Goal: Task Accomplishment & Management: Complete application form

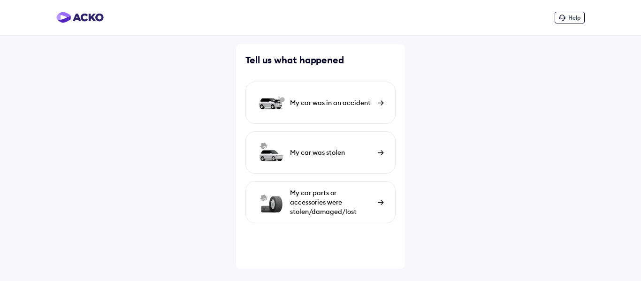
click at [346, 108] on div "My car was in an accident" at bounding box center [320, 103] width 150 height 42
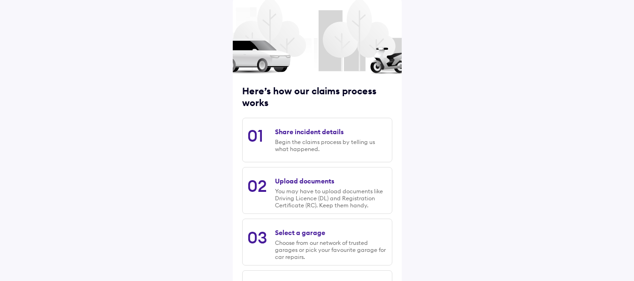
scroll to position [94, 0]
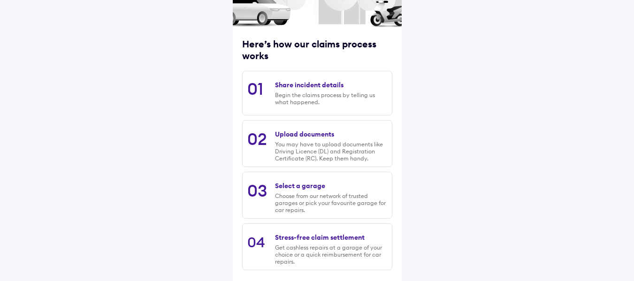
click at [321, 96] on div "Begin the claims process by telling us what happened." at bounding box center [331, 98] width 112 height 14
click at [303, 86] on div "Share incident details" at bounding box center [309, 85] width 68 height 8
click at [296, 93] on div "Begin the claims process by telling us what happened." at bounding box center [331, 98] width 112 height 14
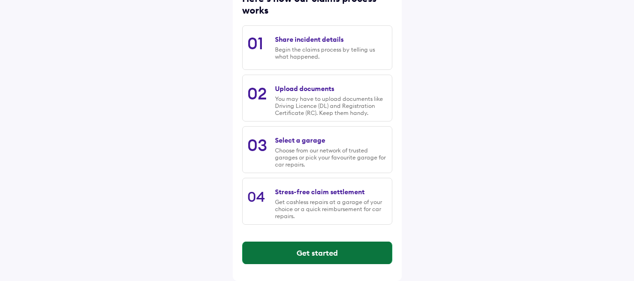
click at [311, 249] on button "Get started" at bounding box center [316, 253] width 149 height 23
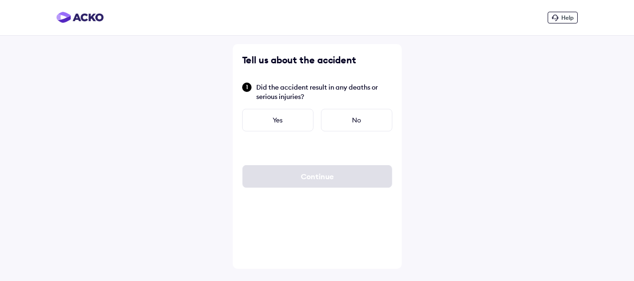
scroll to position [0, 0]
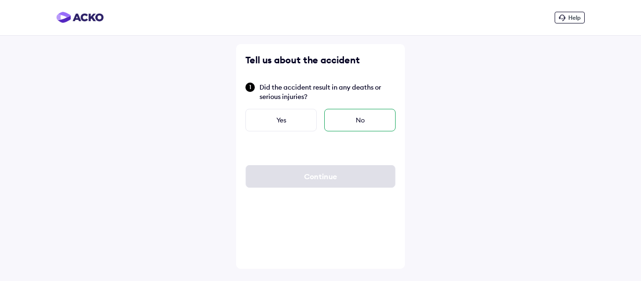
click at [360, 120] on div "No" at bounding box center [359, 120] width 71 height 23
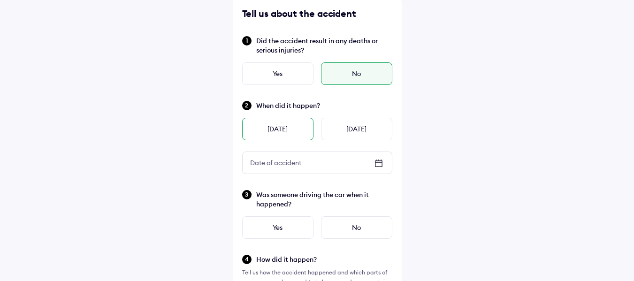
scroll to position [47, 0]
click at [378, 164] on icon at bounding box center [378, 162] width 11 height 11
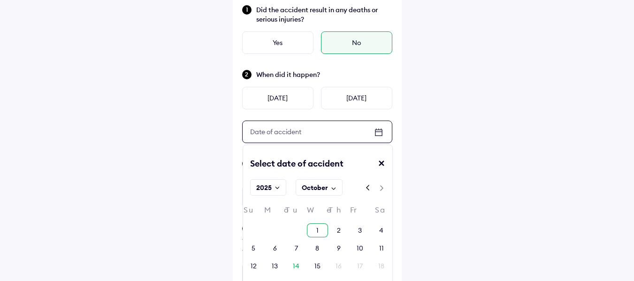
scroll to position [94, 0]
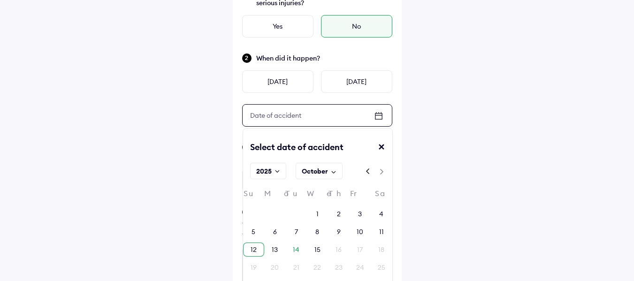
click at [255, 246] on div "12" at bounding box center [253, 249] width 6 height 9
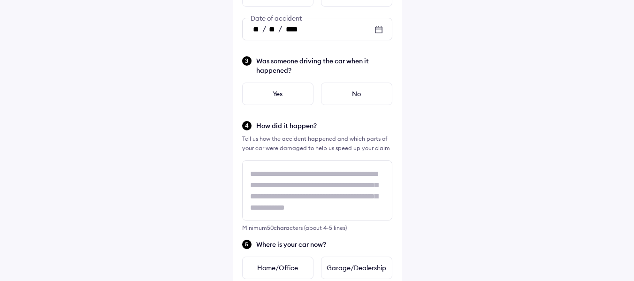
scroll to position [188, 0]
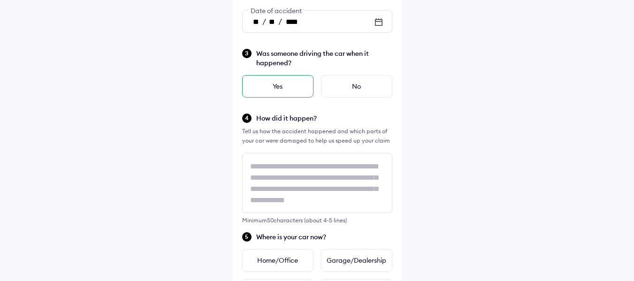
click at [277, 89] on div "Yes" at bounding box center [277, 86] width 71 height 23
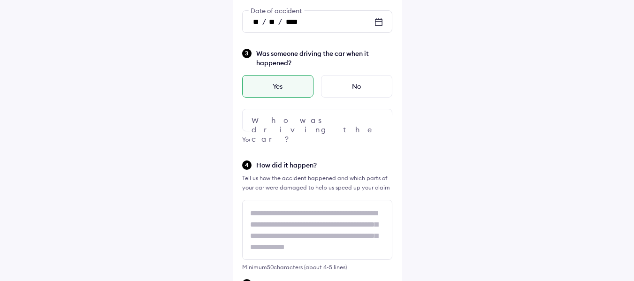
click at [377, 121] on img at bounding box center [378, 119] width 11 height 11
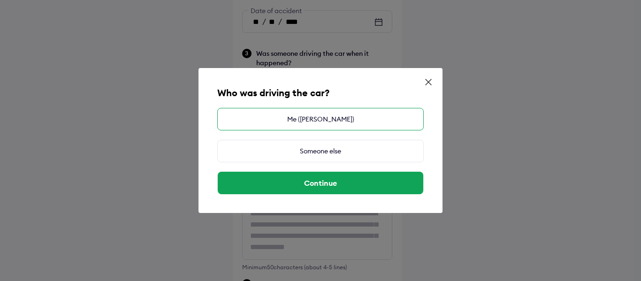
click at [328, 121] on div "Me ([PERSON_NAME])" at bounding box center [320, 119] width 206 height 23
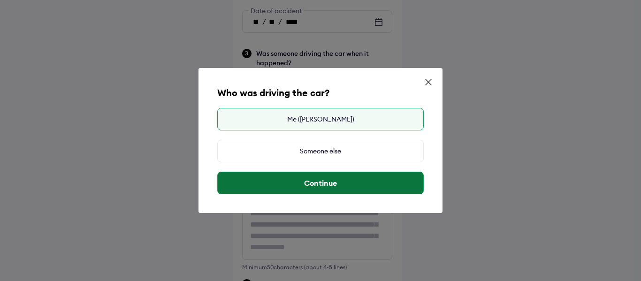
click at [325, 185] on button "Continue" at bounding box center [320, 183] width 205 height 23
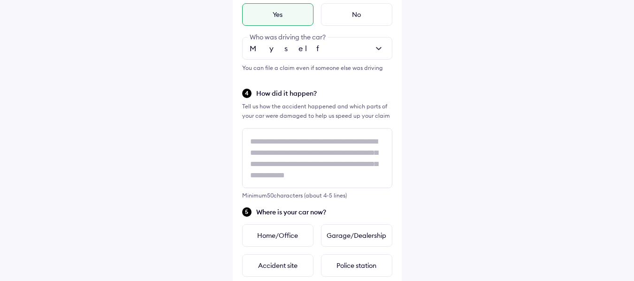
scroll to position [281, 0]
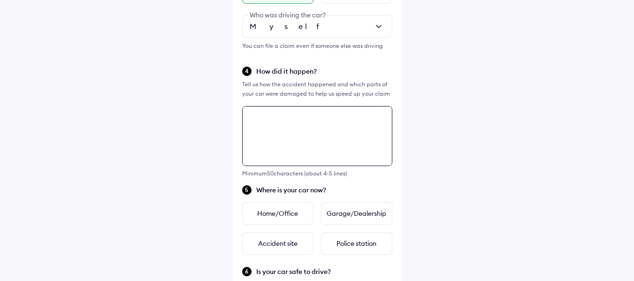
click at [300, 121] on div "Tell us about the accident Did the accident result in any deaths or serious inj…" at bounding box center [317, 143] width 169 height 760
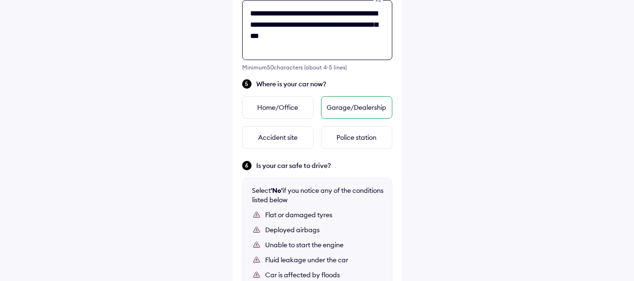
type textarea "**********"
click at [352, 111] on div "Garage/Dealership" at bounding box center [356, 107] width 71 height 23
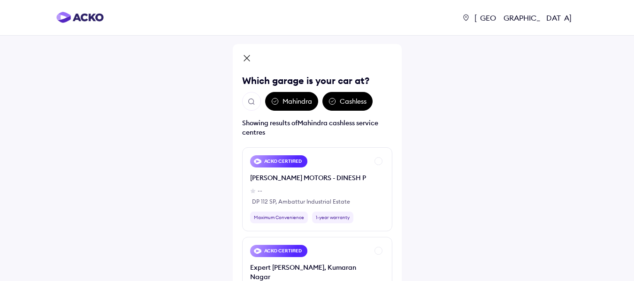
click at [248, 57] on icon at bounding box center [247, 58] width 6 height 6
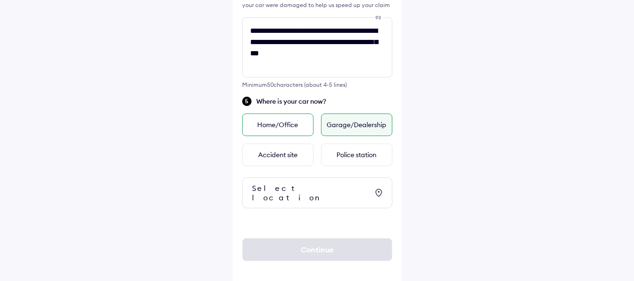
scroll to position [370, 0]
click at [277, 123] on div "Home/Office" at bounding box center [277, 124] width 71 height 23
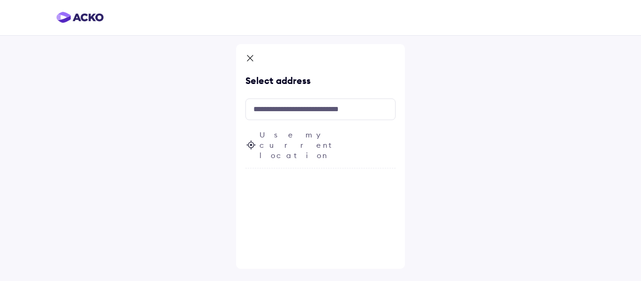
click at [254, 56] on icon at bounding box center [249, 58] width 9 height 11
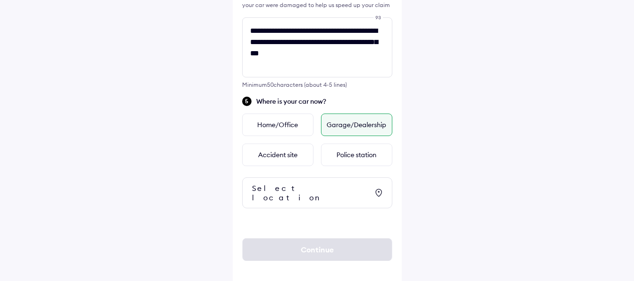
scroll to position [370, 0]
click at [379, 187] on icon at bounding box center [378, 192] width 11 height 11
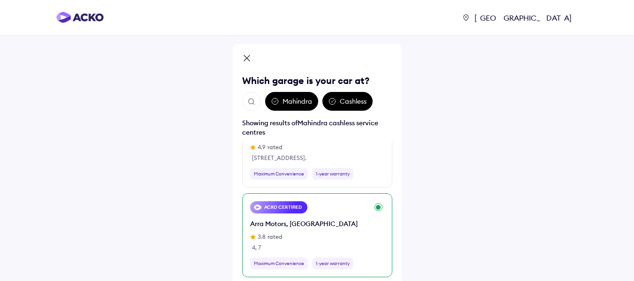
scroll to position [0, 0]
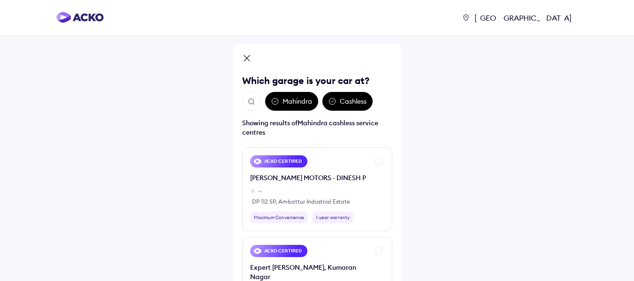
click at [286, 94] on div "Mahindra" at bounding box center [291, 101] width 53 height 19
click at [290, 105] on div "Mahindra" at bounding box center [291, 101] width 53 height 19
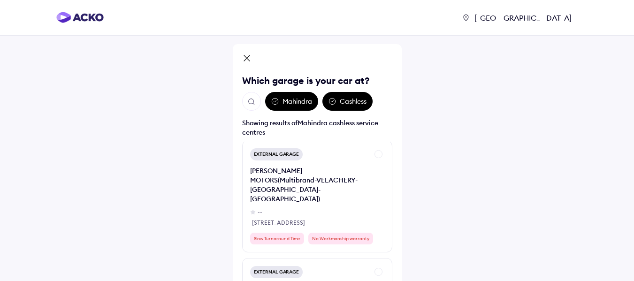
scroll to position [1782, 0]
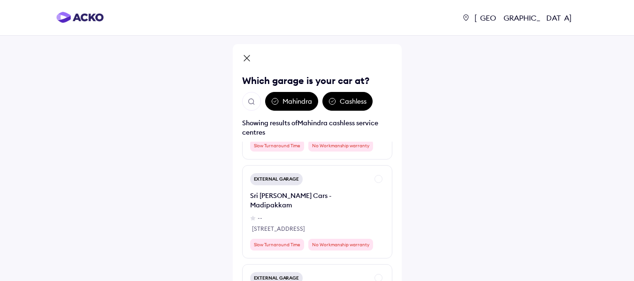
click at [249, 56] on icon at bounding box center [247, 58] width 6 height 6
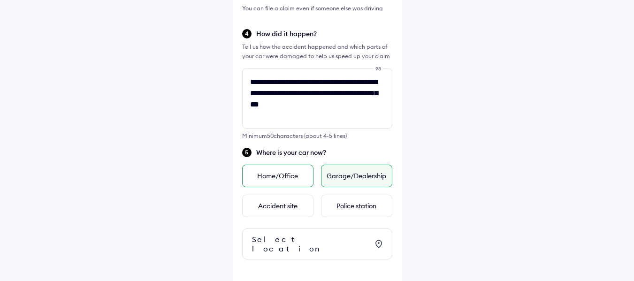
scroll to position [370, 0]
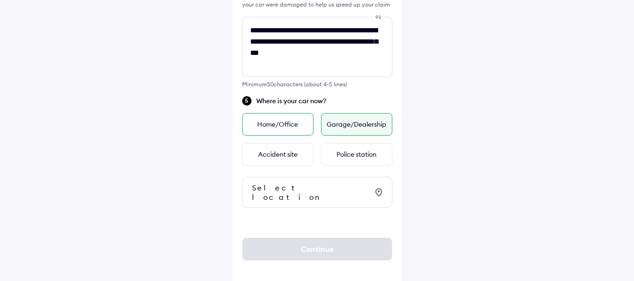
click at [280, 126] on div "Home/Office" at bounding box center [277, 124] width 71 height 23
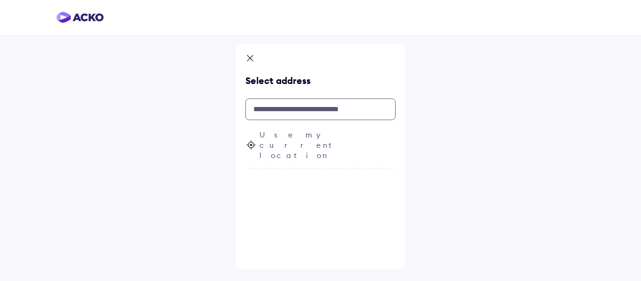
click at [303, 107] on input "text" at bounding box center [320, 109] width 150 height 22
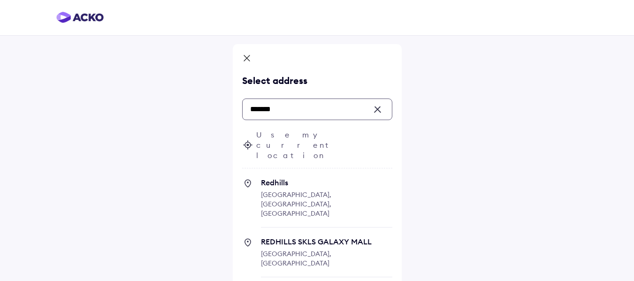
click at [290, 178] on span "Redhills" at bounding box center [326, 182] width 131 height 9
type input "*******"
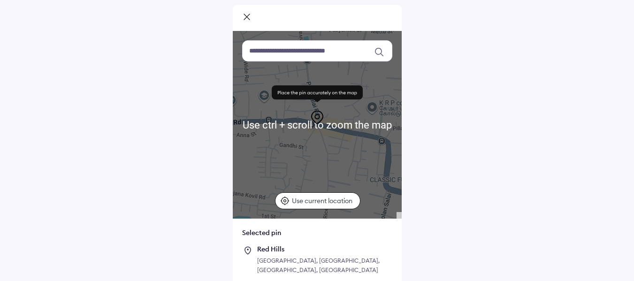
scroll to position [47, 0]
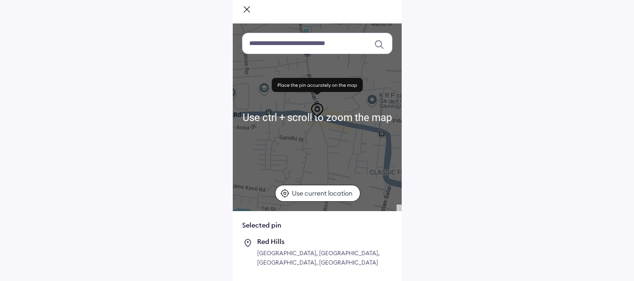
click at [335, 193] on p "Use current location" at bounding box center [323, 193] width 63 height 9
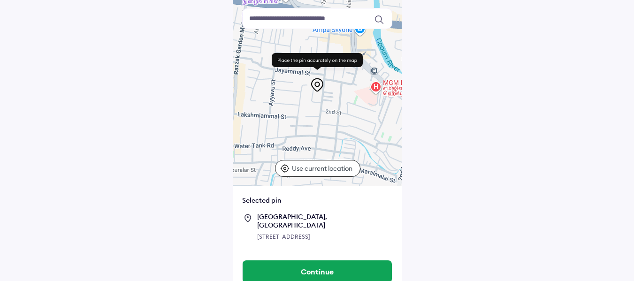
scroll to position [93, 0]
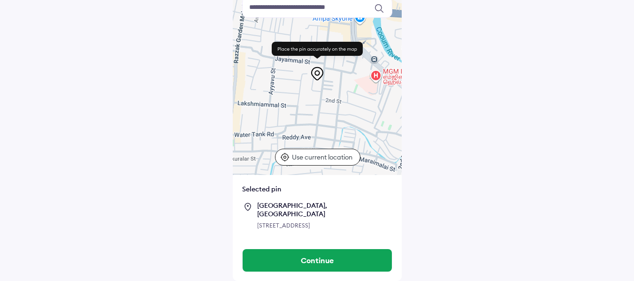
click at [308, 152] on p "Use current location" at bounding box center [323, 156] width 63 height 9
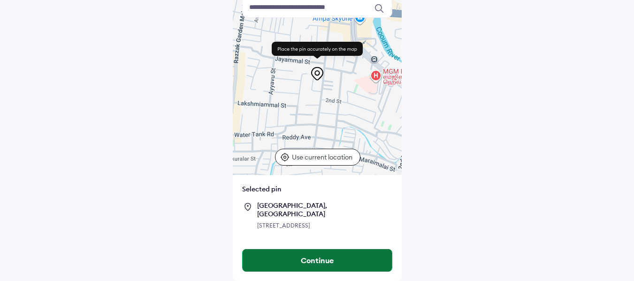
click at [317, 260] on button "Continue" at bounding box center [316, 260] width 149 height 23
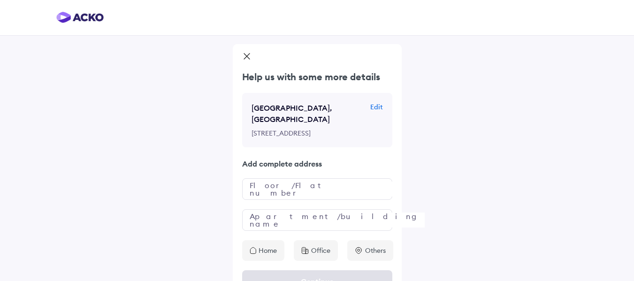
click at [380, 107] on p "Edit" at bounding box center [376, 106] width 13 height 9
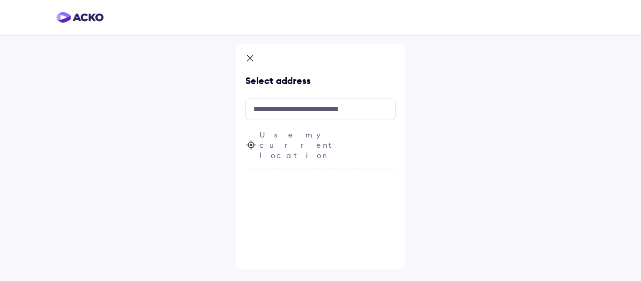
click at [252, 139] on icon at bounding box center [250, 144] width 11 height 11
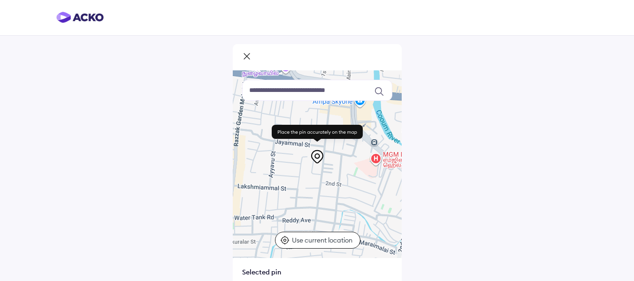
click at [287, 239] on icon at bounding box center [284, 239] width 9 height 9
click at [285, 238] on icon at bounding box center [284, 239] width 9 height 9
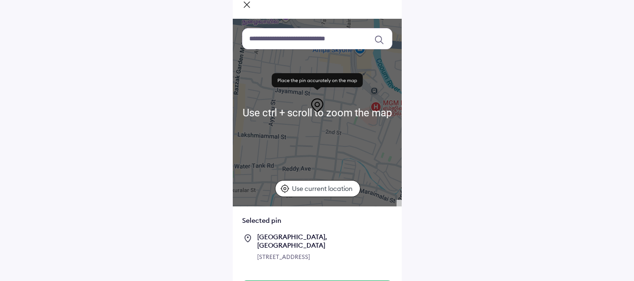
scroll to position [93, 0]
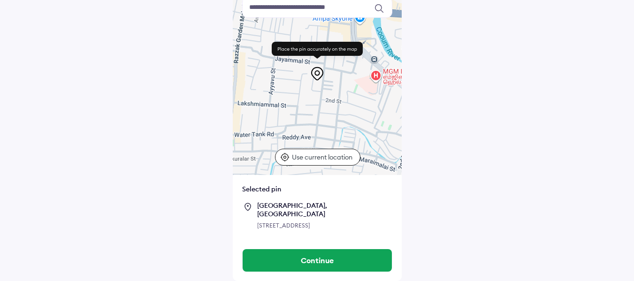
click at [286, 152] on icon at bounding box center [284, 156] width 9 height 9
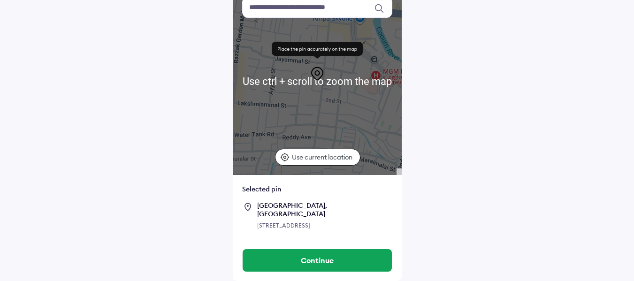
scroll to position [46, 0]
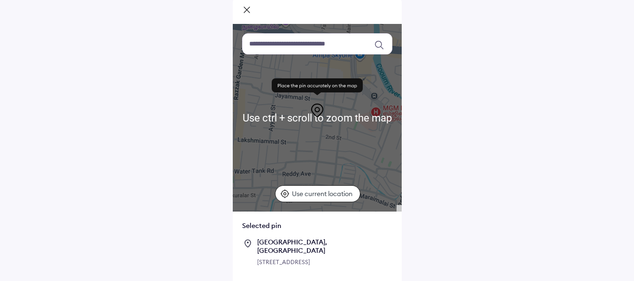
click at [300, 44] on input at bounding box center [317, 43] width 150 height 21
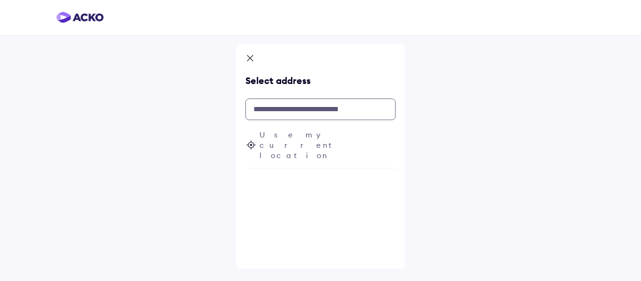
click at [278, 109] on input "text" at bounding box center [320, 109] width 150 height 22
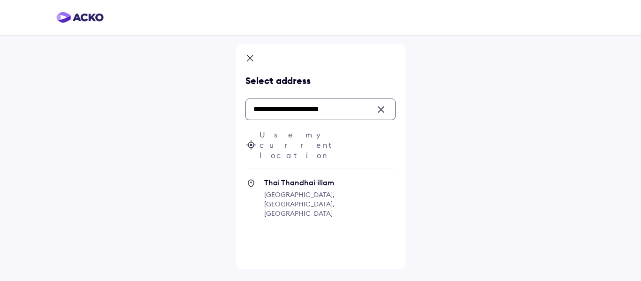
click at [348, 112] on input "**********" at bounding box center [320, 109] width 150 height 22
drag, startPoint x: 344, startPoint y: 109, endPoint x: 280, endPoint y: 113, distance: 64.4
click at [280, 113] on input "**********" at bounding box center [320, 109] width 150 height 22
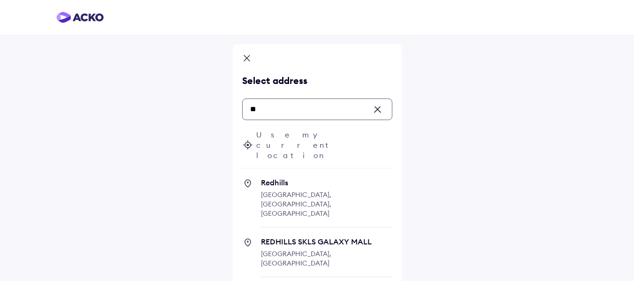
type input "*"
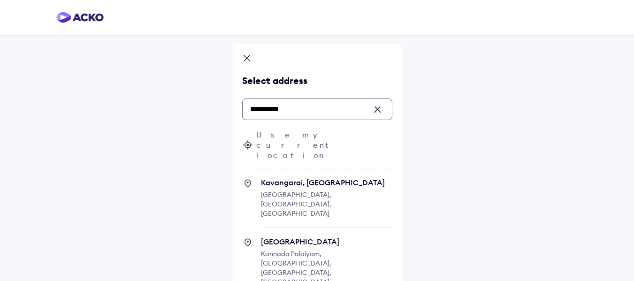
click at [294, 249] on span "Kannada Palaiyam, [GEOGRAPHIC_DATA], [GEOGRAPHIC_DATA], [GEOGRAPHIC_DATA], [GEO…" at bounding box center [296, 272] width 70 height 46
type input "**********"
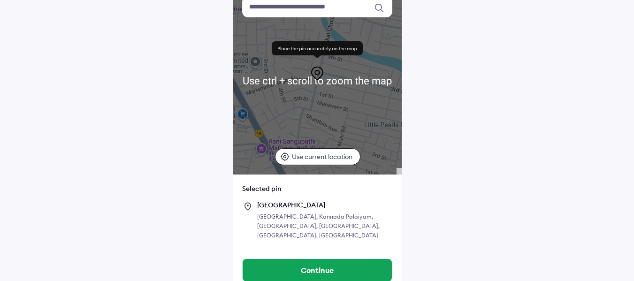
scroll to position [84, 0]
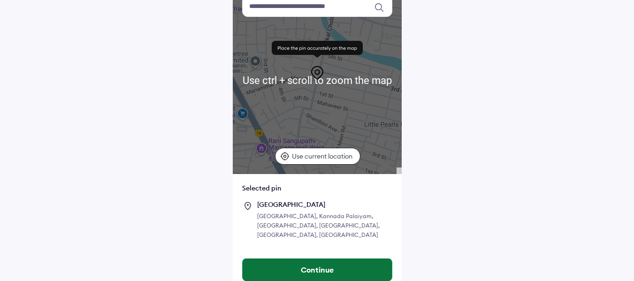
click at [315, 258] on button "Continue" at bounding box center [316, 269] width 149 height 23
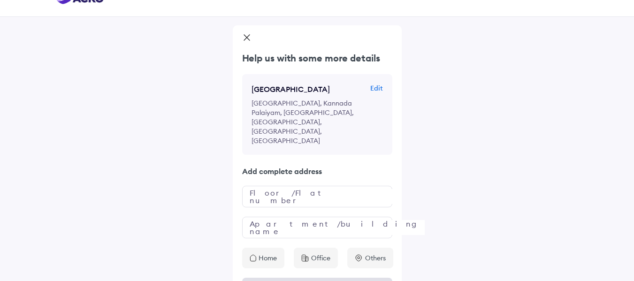
scroll to position [29, 0]
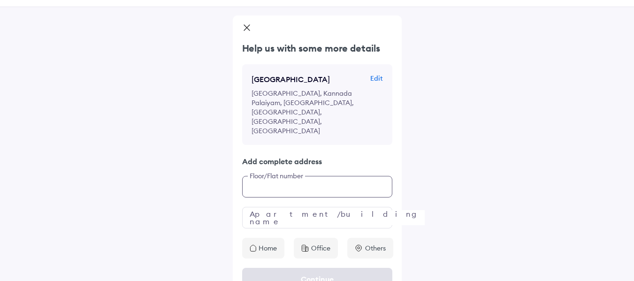
click at [289, 176] on input "text" at bounding box center [317, 187] width 150 height 22
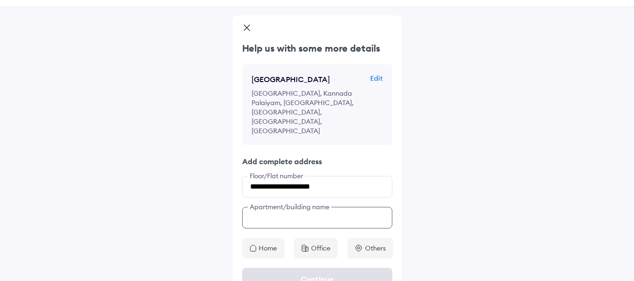
click at [265, 207] on input "text" at bounding box center [317, 218] width 150 height 22
click at [271, 169] on div "**********" at bounding box center [317, 150] width 169 height 217
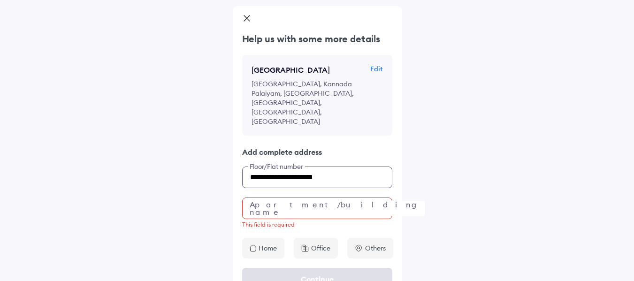
type input "**********"
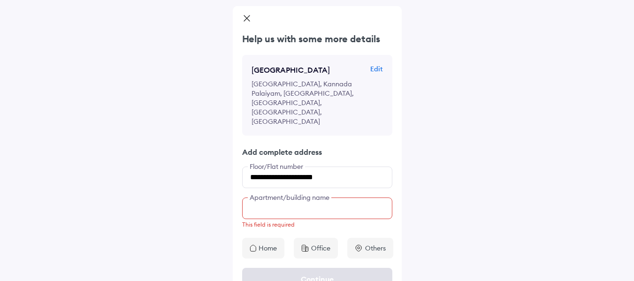
click at [269, 197] on input "text" at bounding box center [317, 208] width 150 height 22
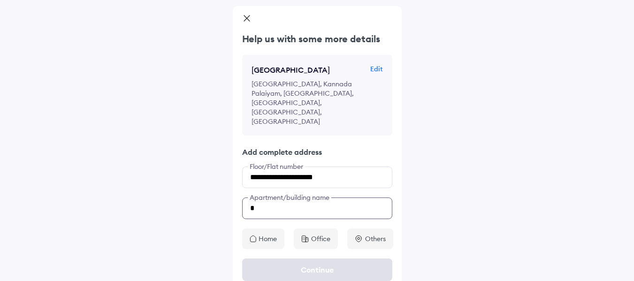
scroll to position [29, 0]
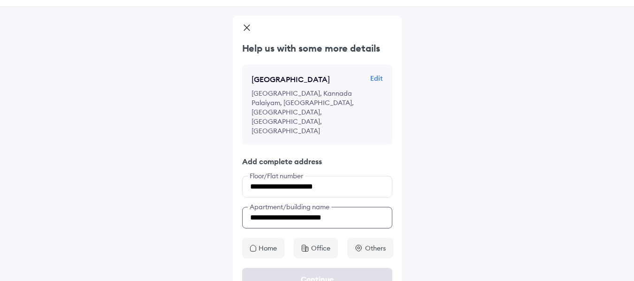
type input "**********"
click at [311, 243] on p "Office" at bounding box center [320, 247] width 19 height 9
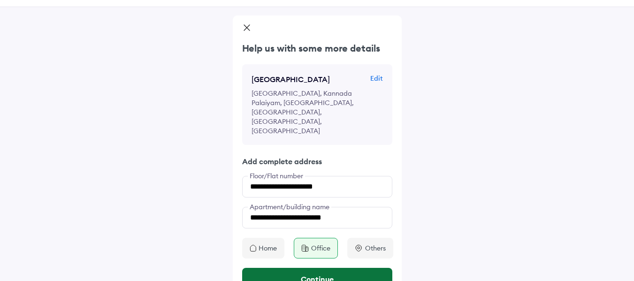
click at [309, 268] on button "Continue" at bounding box center [317, 279] width 150 height 23
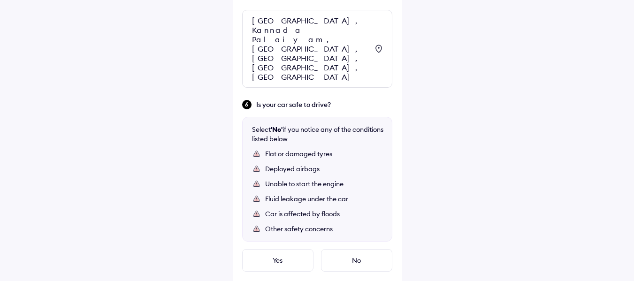
scroll to position [559, 0]
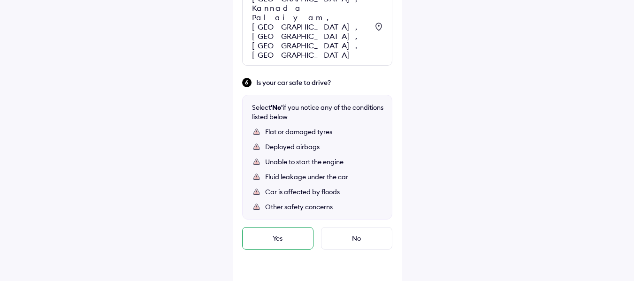
click at [274, 227] on div "Yes" at bounding box center [277, 238] width 71 height 23
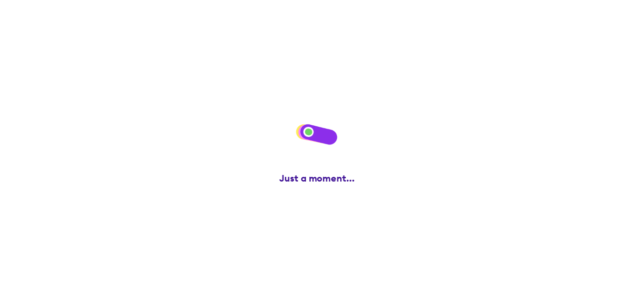
scroll to position [0, 0]
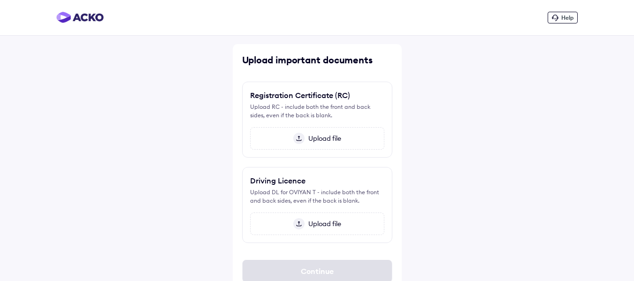
click at [319, 134] on span "Upload file" at bounding box center [322, 138] width 37 height 8
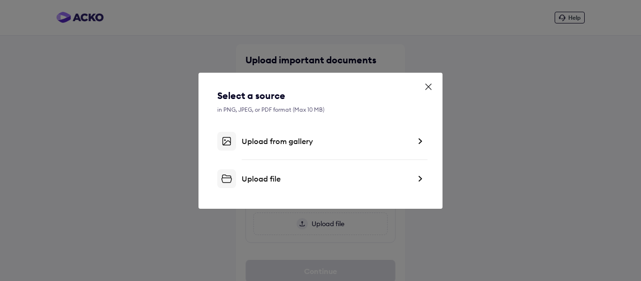
click at [284, 145] on div "Upload from gallery" at bounding box center [326, 140] width 169 height 9
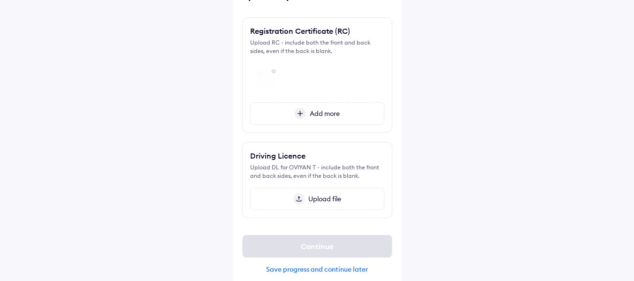
scroll to position [74, 0]
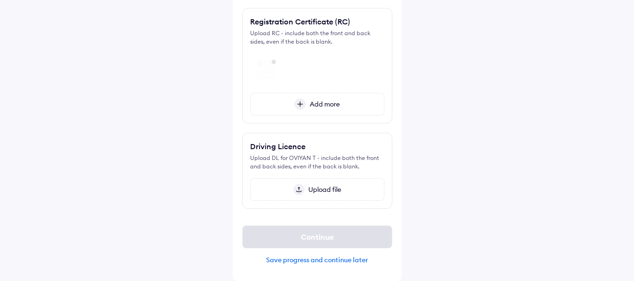
click at [310, 189] on span "Upload file" at bounding box center [322, 189] width 37 height 8
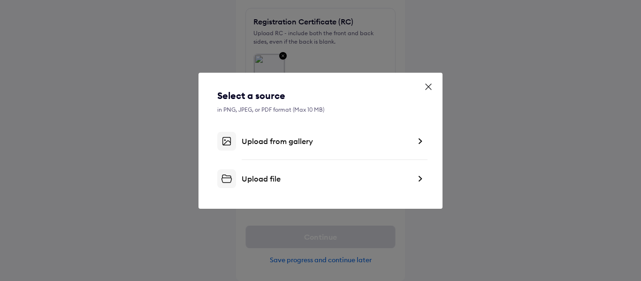
click at [285, 144] on div "Upload from gallery" at bounding box center [326, 140] width 169 height 9
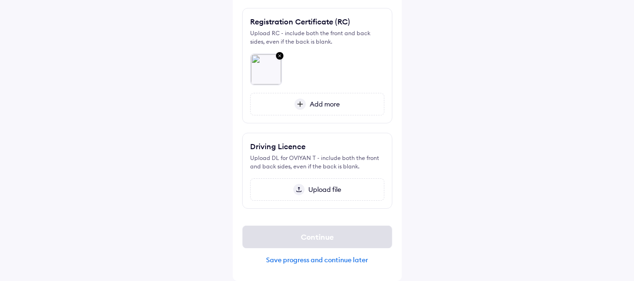
click at [313, 190] on span "Upload file" at bounding box center [322, 189] width 37 height 8
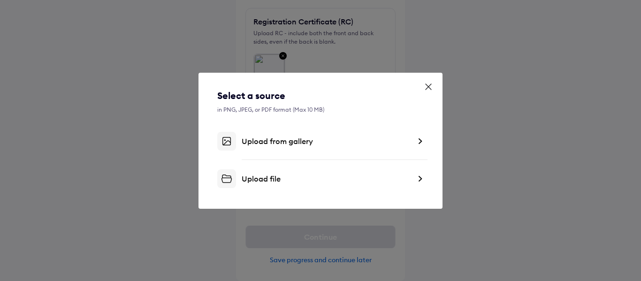
click at [274, 150] on div "Upload from gallery" at bounding box center [320, 141] width 206 height 19
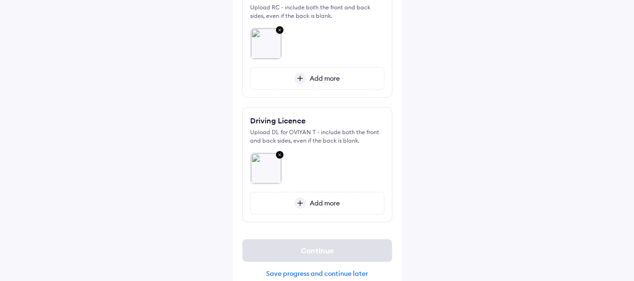
scroll to position [113, 0]
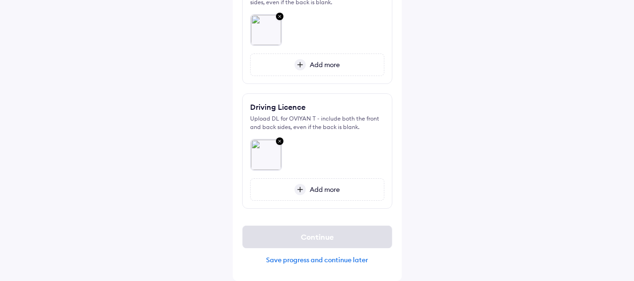
click at [316, 181] on div "Add more" at bounding box center [317, 189] width 134 height 23
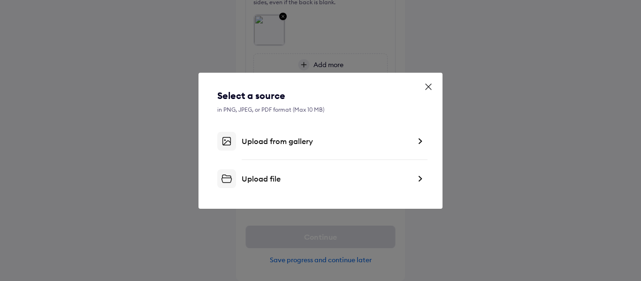
click at [305, 146] on div "Upload from gallery" at bounding box center [320, 141] width 206 height 19
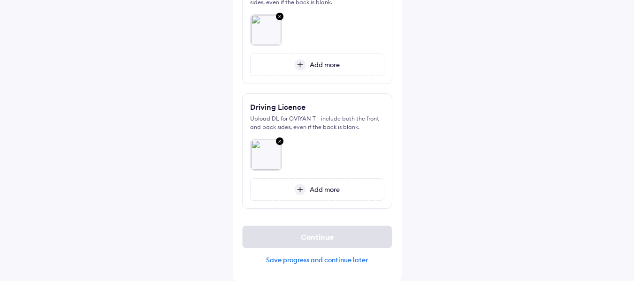
click at [307, 185] on span "Add more" at bounding box center [323, 189] width 34 height 8
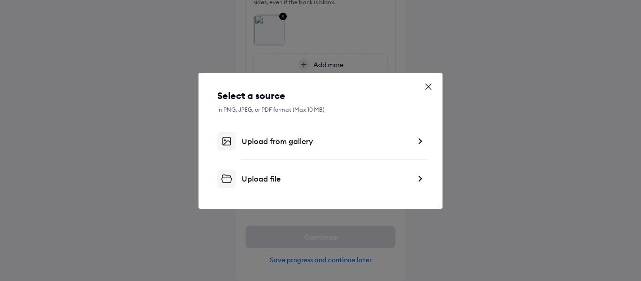
click at [297, 143] on div "Upload from gallery" at bounding box center [326, 140] width 169 height 9
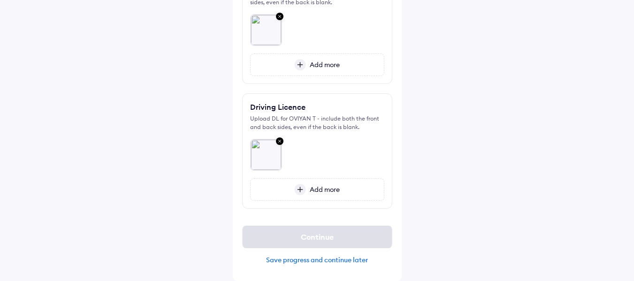
scroll to position [83, 0]
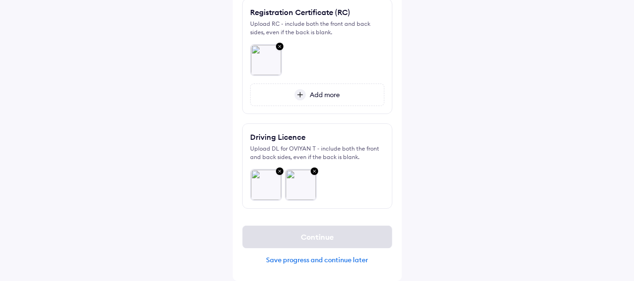
click at [332, 176] on div at bounding box center [317, 180] width 134 height 39
click at [319, 91] on span "Add more" at bounding box center [323, 95] width 34 height 8
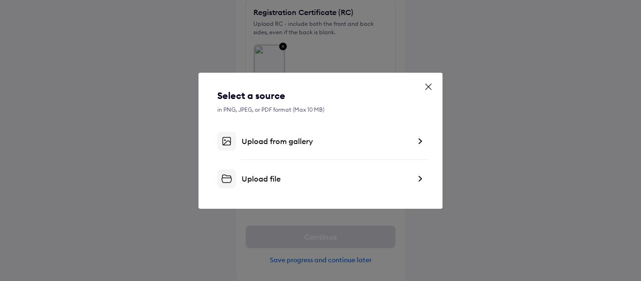
drag, startPoint x: 281, startPoint y: 151, endPoint x: 283, endPoint y: 147, distance: 5.1
click at [282, 150] on div "Select a source in PNG, JPEG, or PDF format (Max 10 MB) Upload from gallery Upl…" at bounding box center [320, 138] width 206 height 99
click at [266, 136] on div "Upload from gallery" at bounding box center [326, 140] width 169 height 9
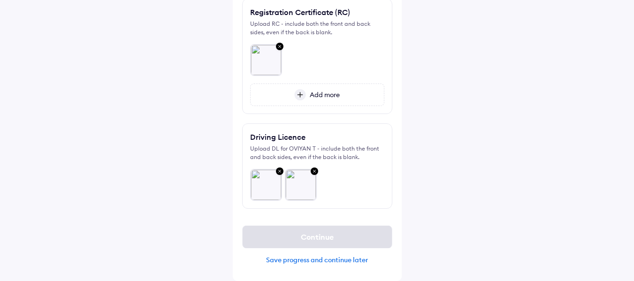
scroll to position [53, 0]
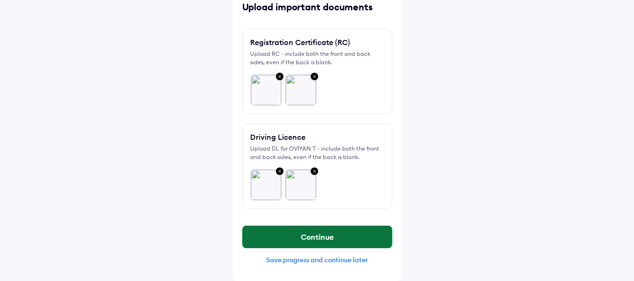
click at [339, 237] on button "Continue" at bounding box center [316, 237] width 149 height 23
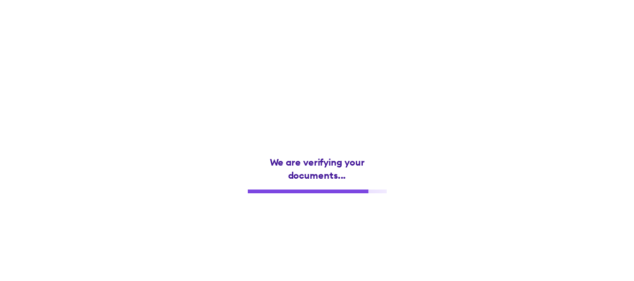
scroll to position [0, 0]
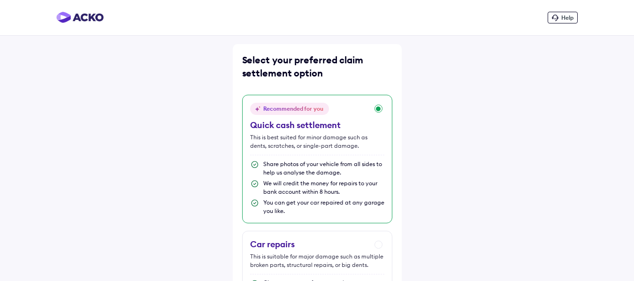
click at [378, 106] on div "Recommended for you Quick cash settlement This is best suited for minor damage …" at bounding box center [317, 159] width 150 height 128
click at [379, 110] on div "Recommended for you Quick cash settlement This is best suited for minor damage …" at bounding box center [317, 159] width 150 height 128
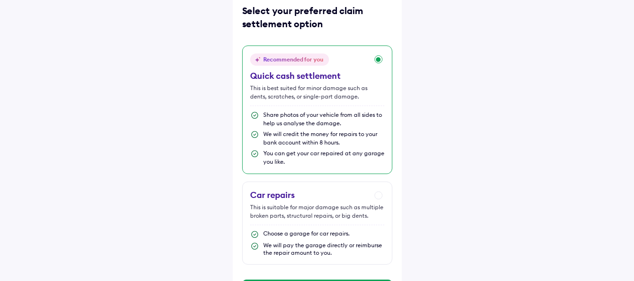
scroll to position [87, 0]
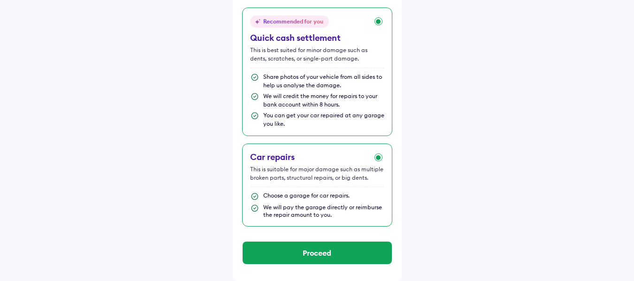
click at [379, 158] on div "Car repairs This is suitable for major damage such as multiple broken parts, st…" at bounding box center [317, 185] width 150 height 83
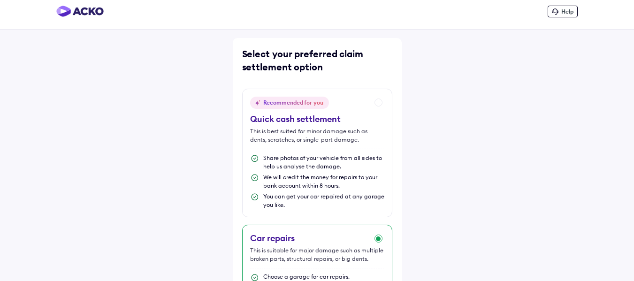
scroll to position [0, 0]
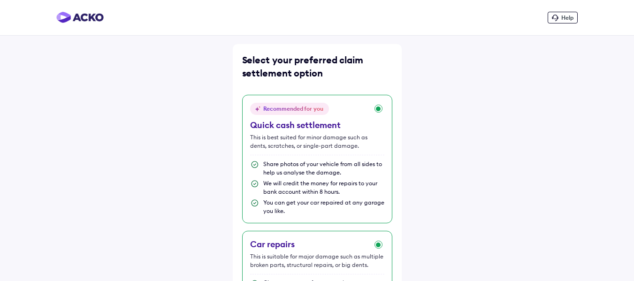
click at [378, 108] on div "Recommended for you Quick cash settlement This is best suited for minor damage …" at bounding box center [317, 159] width 150 height 128
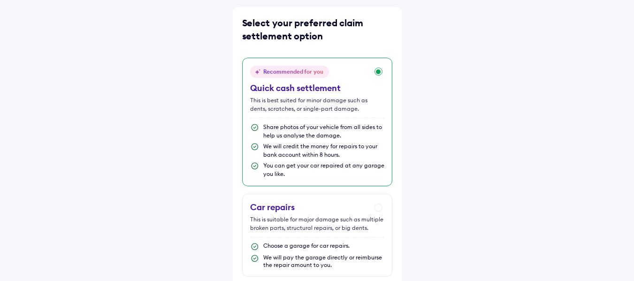
scroll to position [87, 0]
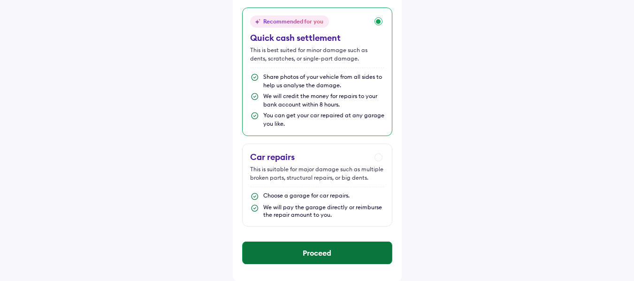
click at [329, 257] on button "Proceed" at bounding box center [316, 253] width 149 height 23
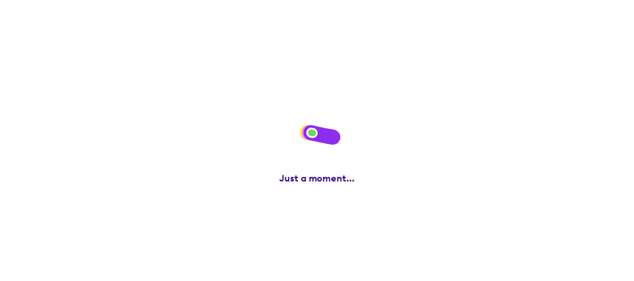
scroll to position [0, 0]
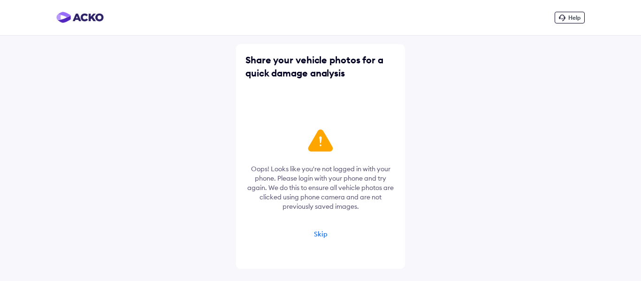
click at [320, 235] on div "Skip" at bounding box center [321, 234] width 14 height 8
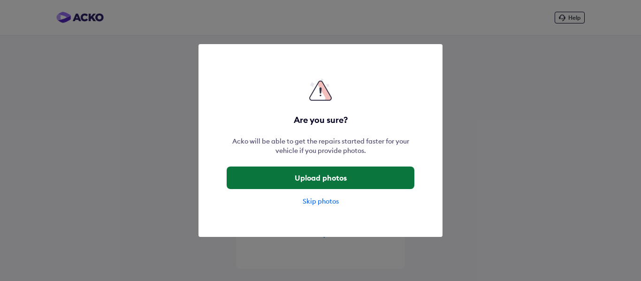
click at [325, 177] on button "Upload photos" at bounding box center [321, 177] width 188 height 23
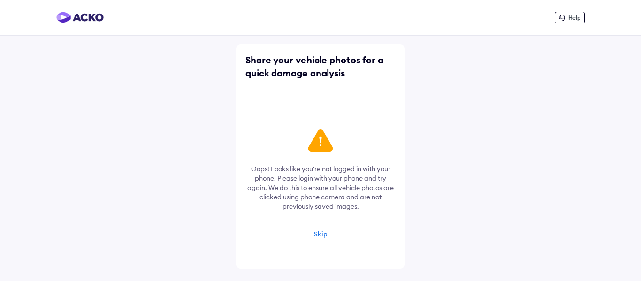
click at [322, 232] on div "Skip" at bounding box center [321, 234] width 14 height 8
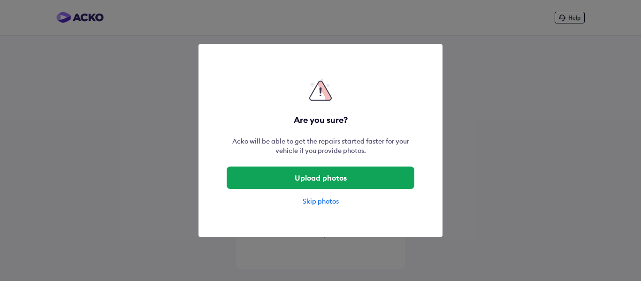
click at [315, 203] on div "Skip photos" at bounding box center [321, 200] width 188 height 9
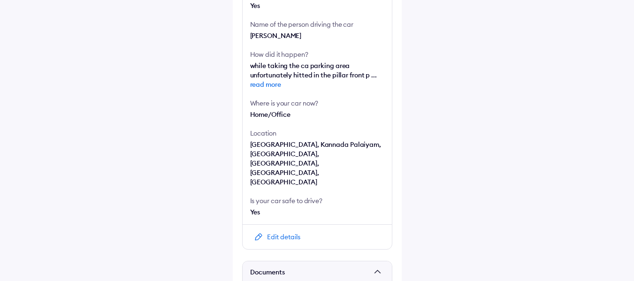
scroll to position [500, 0]
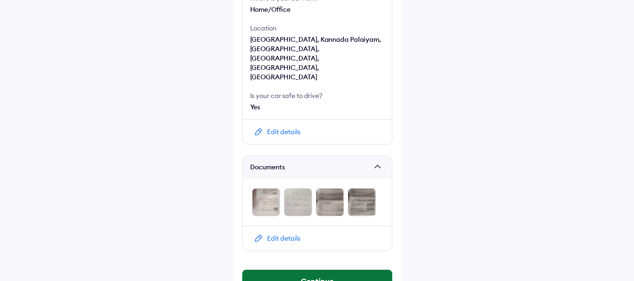
click at [319, 270] on button "Continue" at bounding box center [316, 281] width 149 height 23
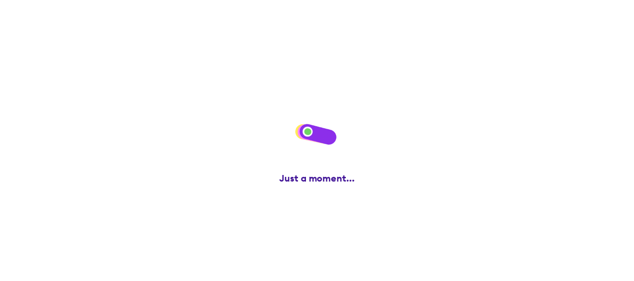
scroll to position [0, 0]
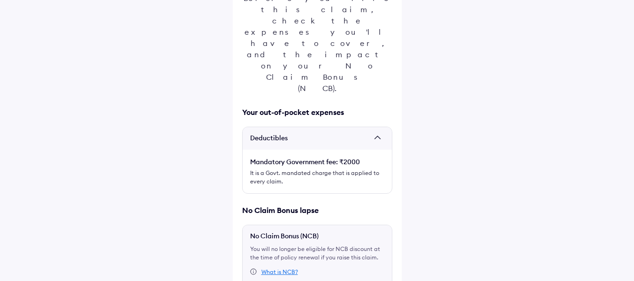
scroll to position [174, 0]
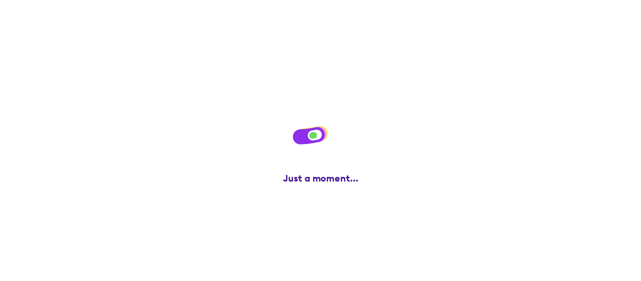
scroll to position [0, 0]
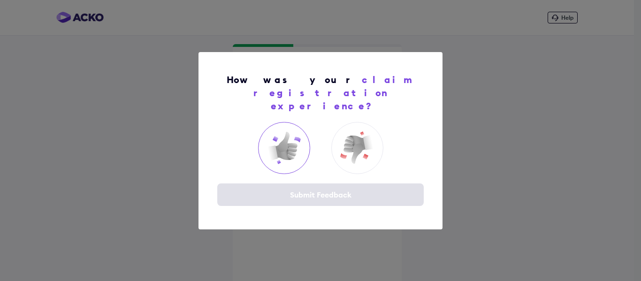
click at [284, 145] on img at bounding box center [284, 148] width 38 height 38
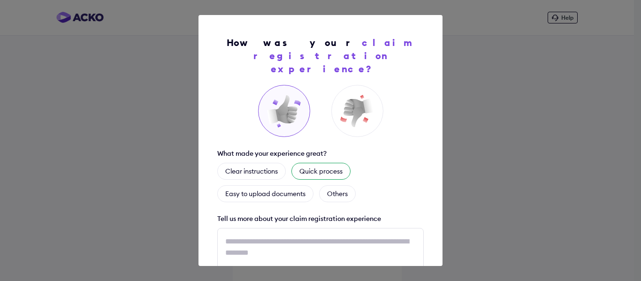
click at [323, 163] on div "Quick process" at bounding box center [320, 171] width 59 height 17
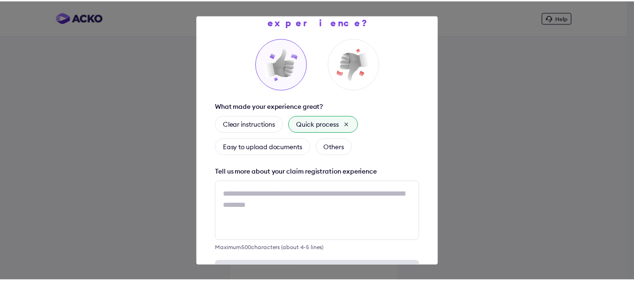
scroll to position [75, 0]
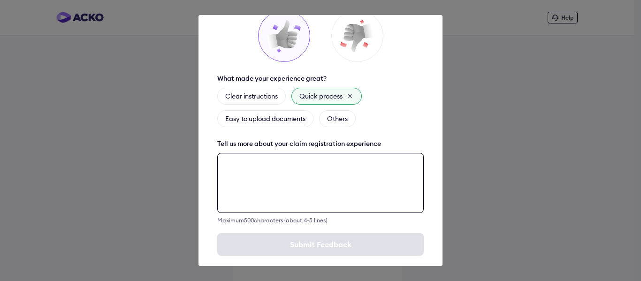
click at [286, 163] on textarea at bounding box center [320, 183] width 206 height 60
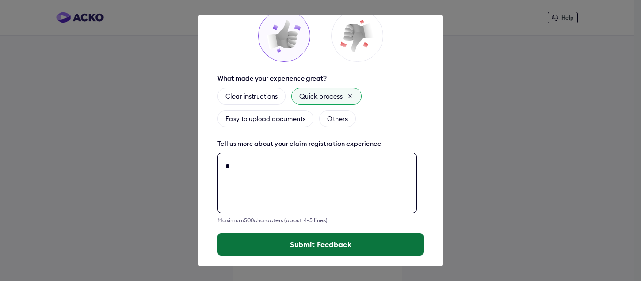
type textarea "*"
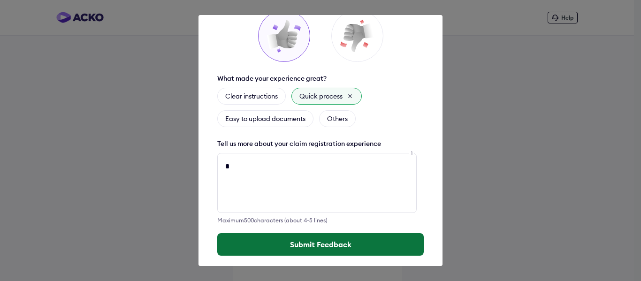
click at [315, 233] on button "Submit Feedback" at bounding box center [320, 244] width 206 height 23
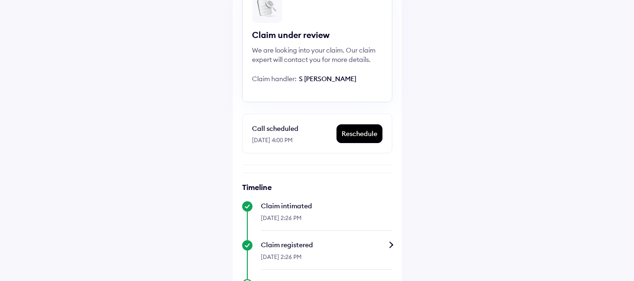
scroll to position [94, 0]
click at [330, 78] on span "S [PERSON_NAME]" at bounding box center [327, 79] width 57 height 8
click at [339, 57] on div "We are looking into your claim. Our claim expert will contact you for more deta…" at bounding box center [317, 55] width 130 height 19
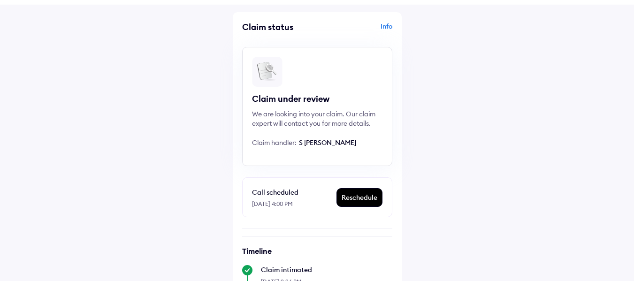
scroll to position [47, 0]
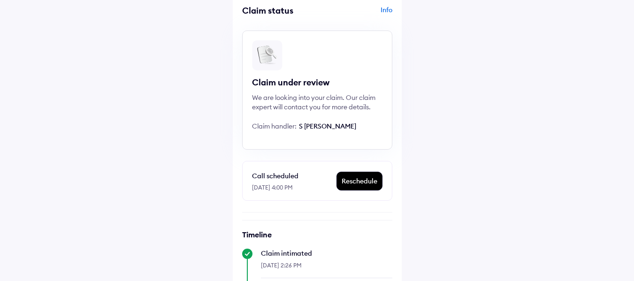
click at [385, 8] on div "Info" at bounding box center [355, 14] width 73 height 18
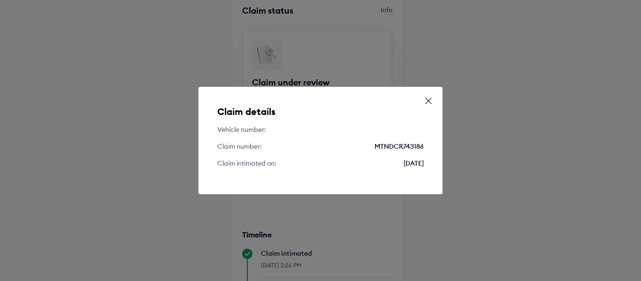
click at [430, 101] on icon at bounding box center [427, 100] width 9 height 9
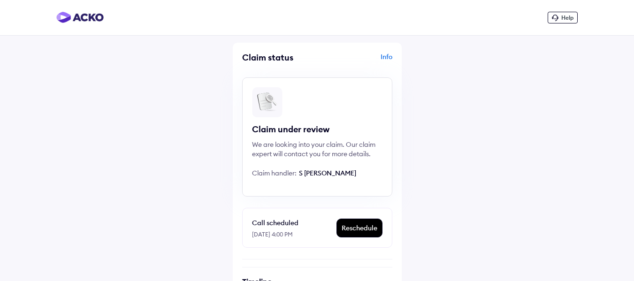
click at [384, 56] on div "Info" at bounding box center [355, 61] width 73 height 18
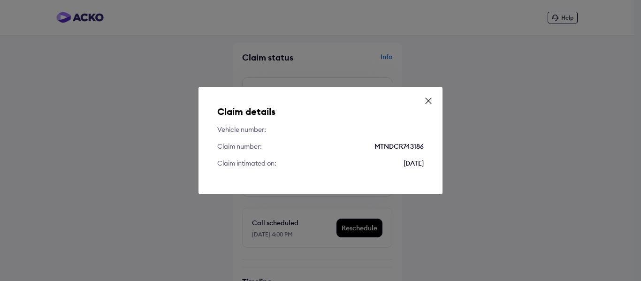
click at [428, 100] on icon at bounding box center [427, 100] width 9 height 9
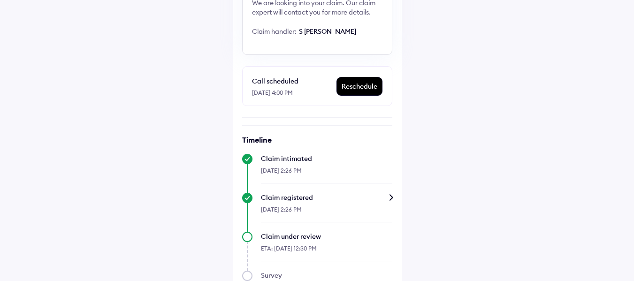
scroll to position [141, 0]
